Goal: Transaction & Acquisition: Purchase product/service

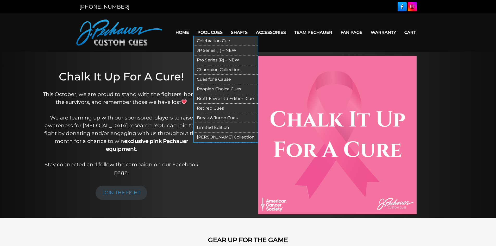
click at [217, 39] on link "Celebration Cue" at bounding box center [226, 41] width 64 height 10
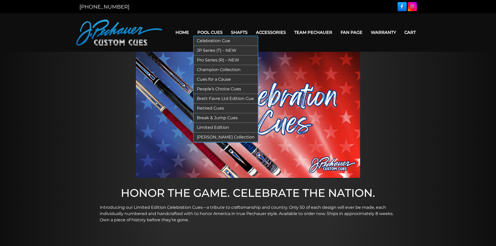
click at [203, 50] on link "JP Series (T) – NEW" at bounding box center [226, 51] width 64 height 10
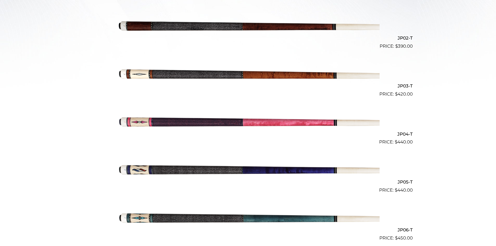
scroll to position [215, 0]
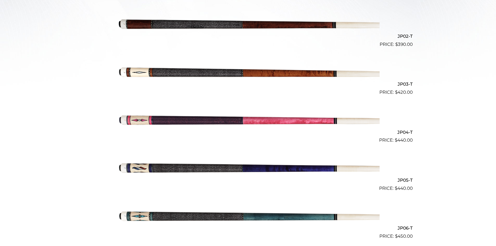
click at [285, 117] on img at bounding box center [248, 120] width 263 height 44
click at [170, 167] on img at bounding box center [248, 168] width 263 height 44
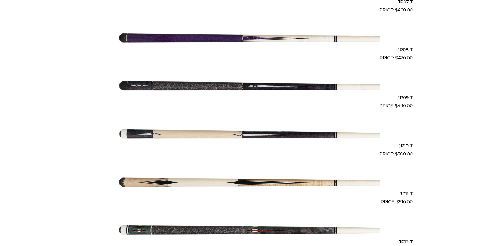
scroll to position [488, 0]
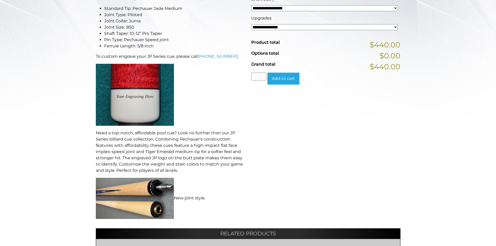
scroll to position [176, 0]
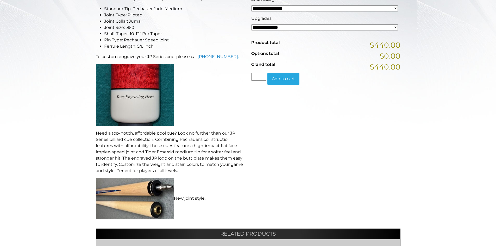
click at [138, 97] on img at bounding box center [135, 95] width 78 height 62
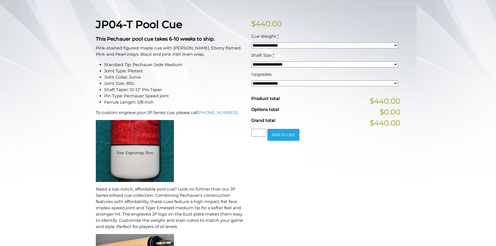
scroll to position [118, 0]
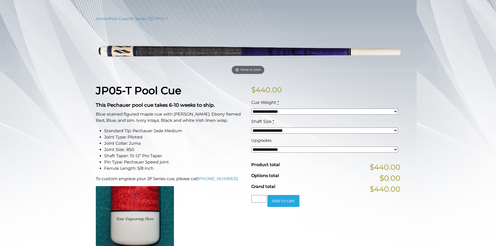
scroll to position [54, 0]
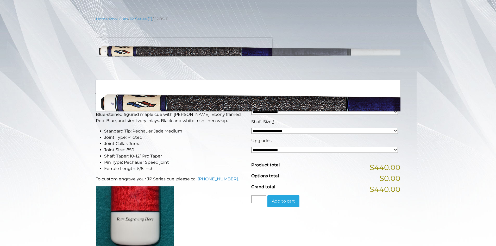
click at [121, 47] on img at bounding box center [248, 51] width 305 height 51
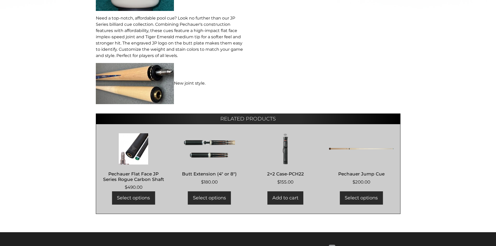
scroll to position [291, 0]
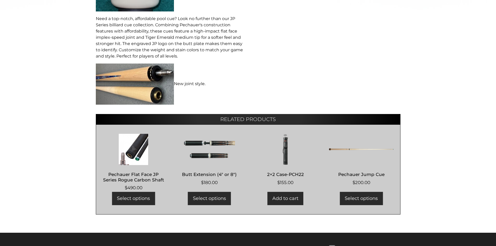
click at [150, 85] on img at bounding box center [135, 84] width 78 height 41
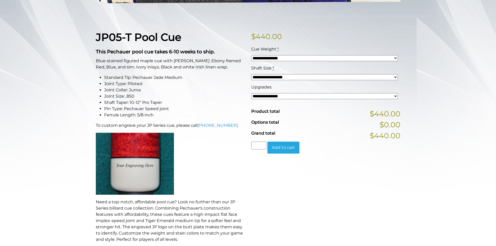
scroll to position [0, 0]
